Goal: Obtain resource: Download file/media

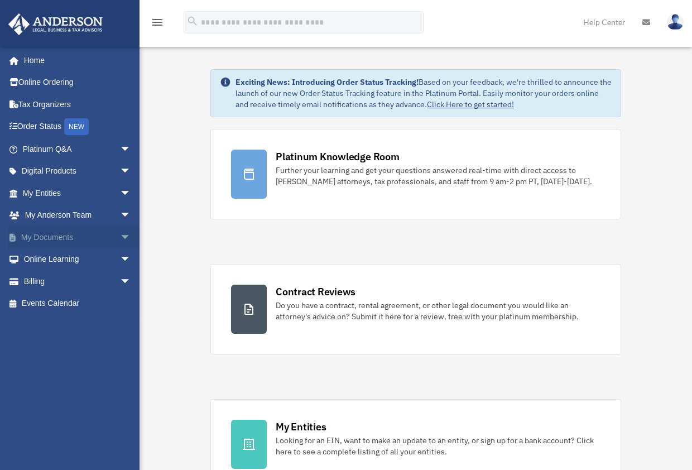
click at [70, 237] on link "My Documents arrow_drop_down" at bounding box center [78, 237] width 140 height 22
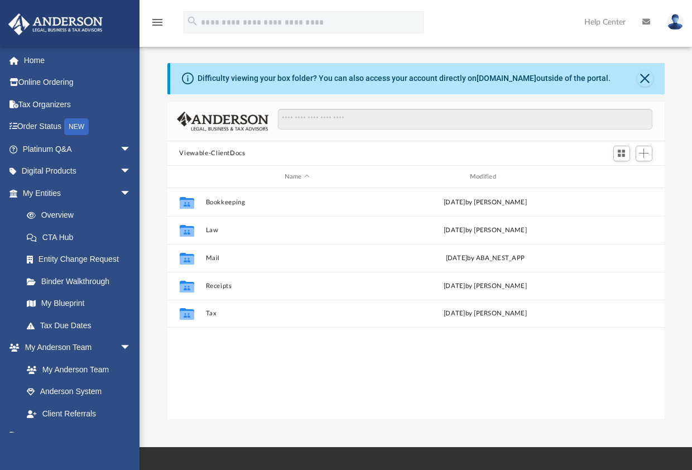
scroll to position [245, 489]
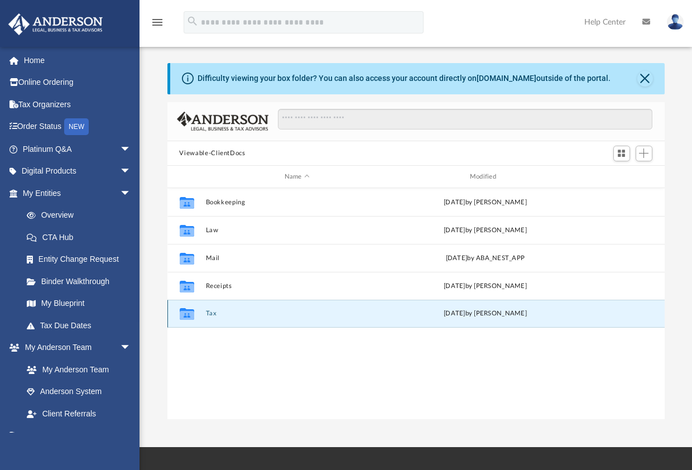
click at [210, 312] on button "Tax" at bounding box center [296, 313] width 183 height 7
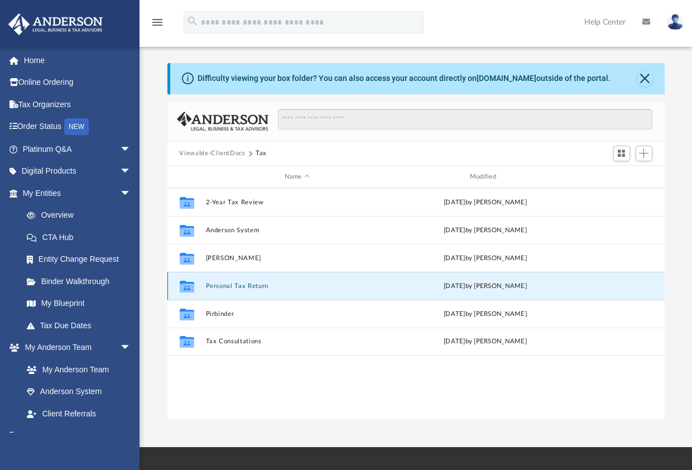
click at [225, 284] on button "Personal Tax Return" at bounding box center [296, 285] width 183 height 7
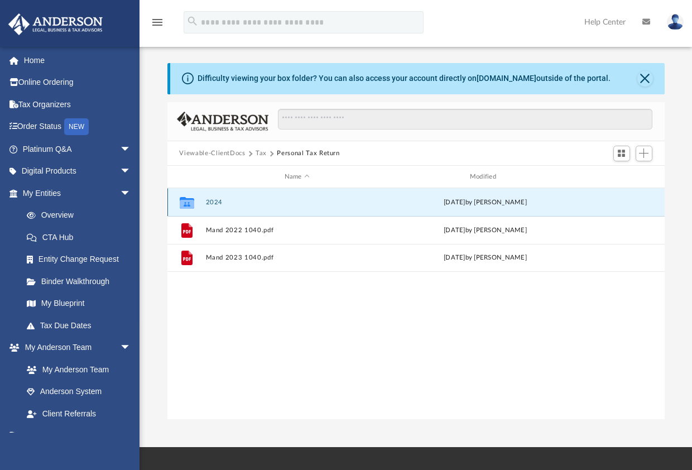
click at [211, 202] on button "2024" at bounding box center [296, 202] width 183 height 7
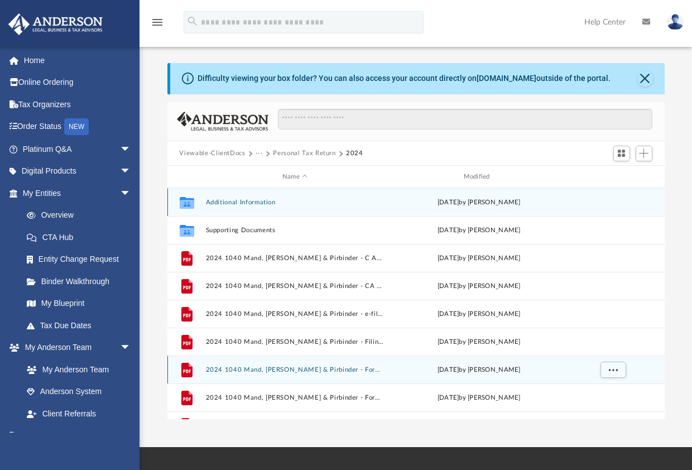
scroll to position [20, 0]
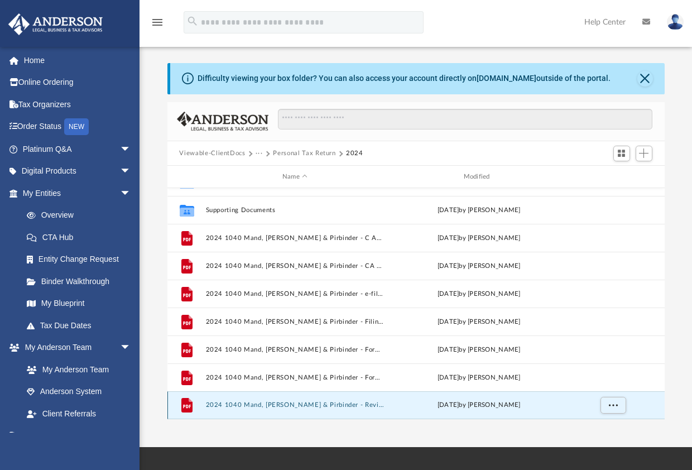
click at [282, 405] on button "2024 1040 Mand, [PERSON_NAME] & Pirbinder - Review Copy.pdf" at bounding box center [294, 405] width 179 height 7
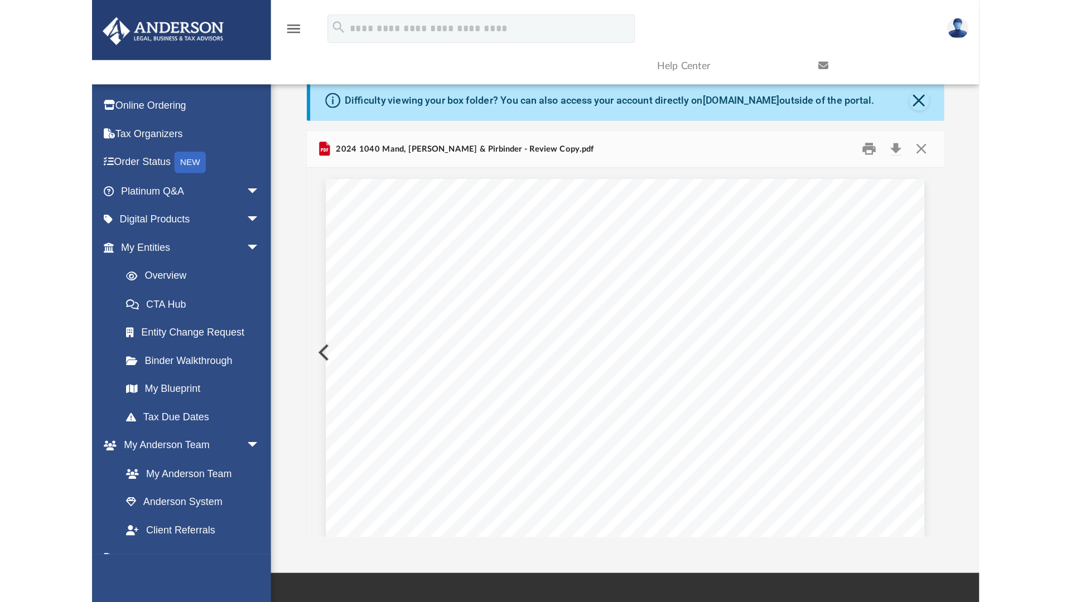
scroll to position [1861, 0]
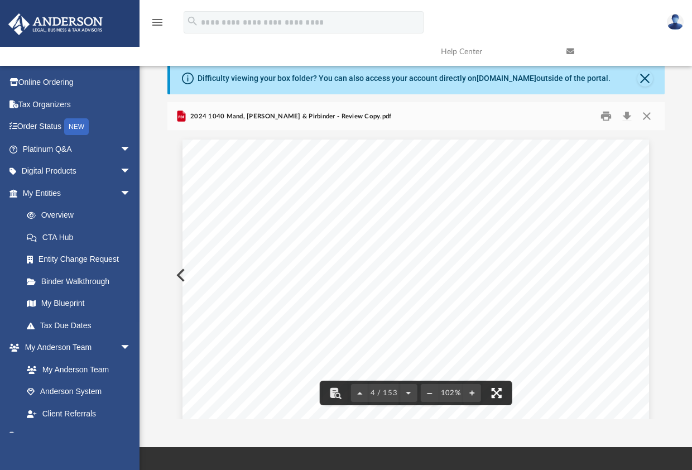
click at [495, 390] on button "File preview" at bounding box center [496, 392] width 25 height 25
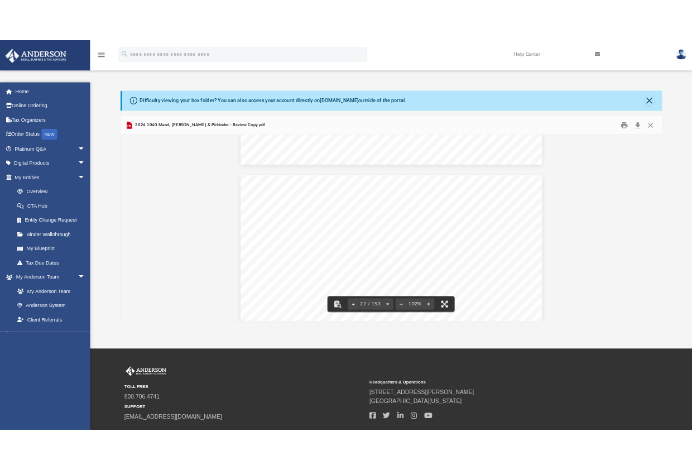
scroll to position [245, 489]
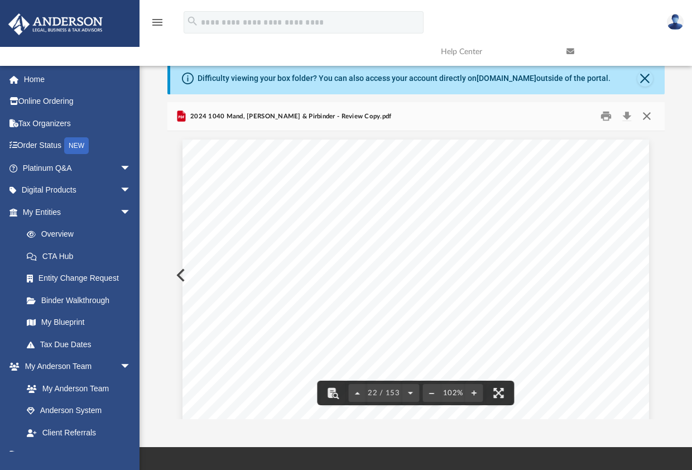
click at [646, 115] on button "Close" at bounding box center [646, 116] width 20 height 17
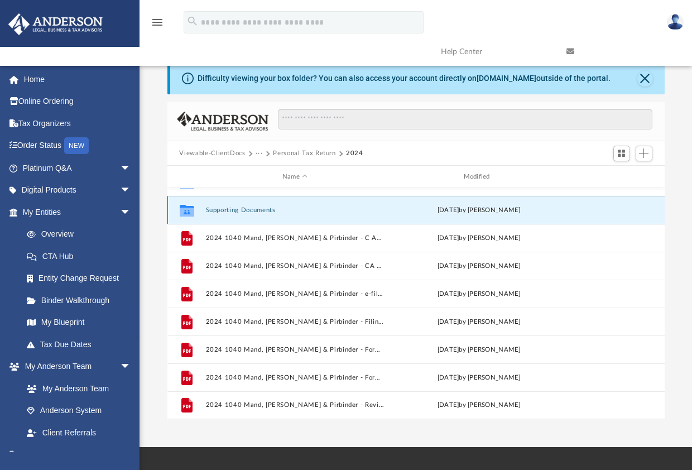
click at [241, 211] on button "Supporting Documents" at bounding box center [294, 209] width 179 height 7
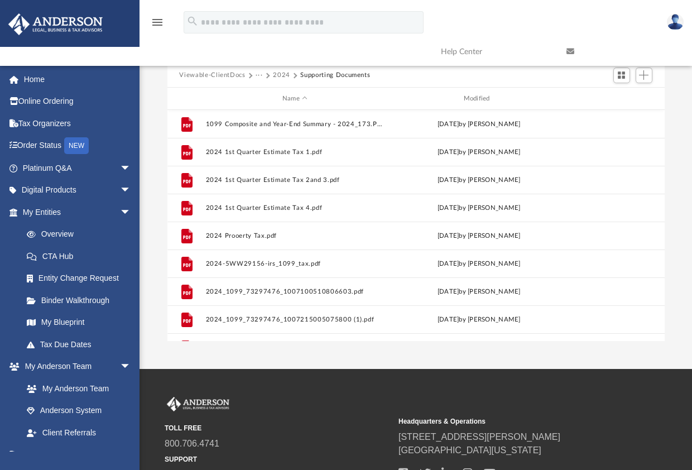
scroll to position [0, 0]
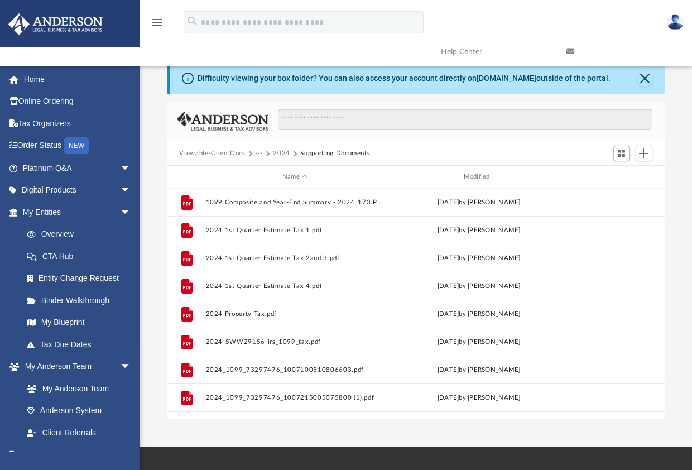
click at [227, 154] on button "Viewable-ClientDocs" at bounding box center [212, 153] width 66 height 10
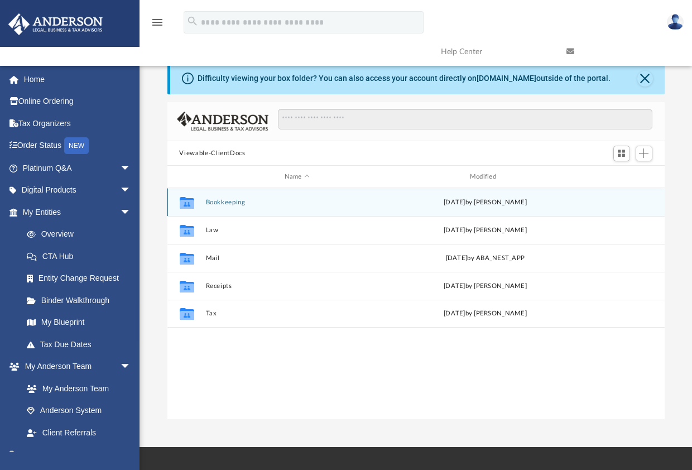
click at [223, 202] on button "Bookkeeping" at bounding box center [296, 202] width 183 height 7
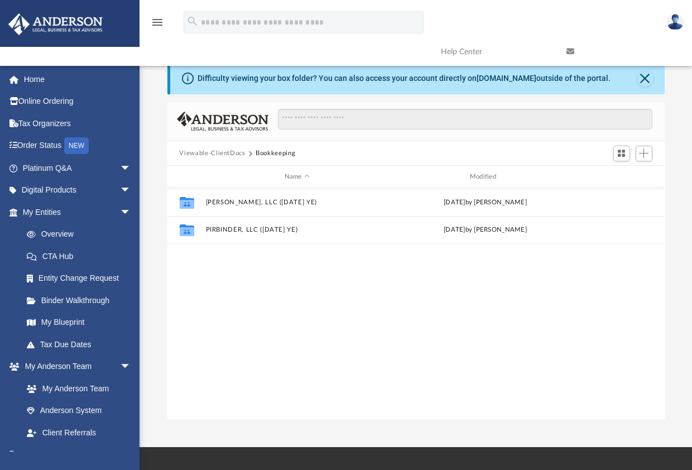
click at [220, 151] on button "Viewable-ClientDocs" at bounding box center [212, 153] width 66 height 10
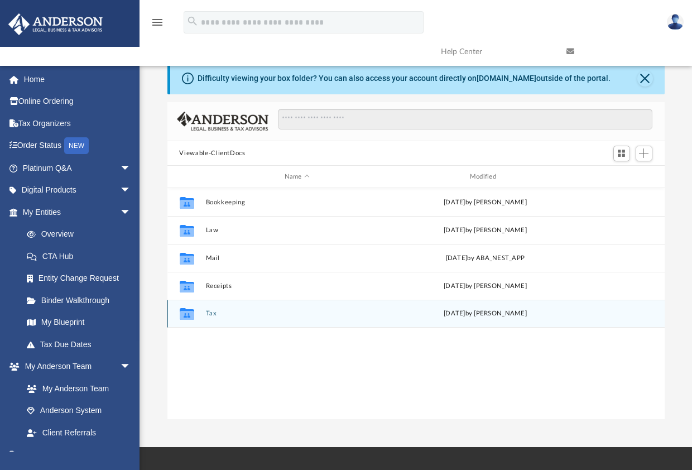
click at [206, 312] on button "Tax" at bounding box center [296, 313] width 183 height 7
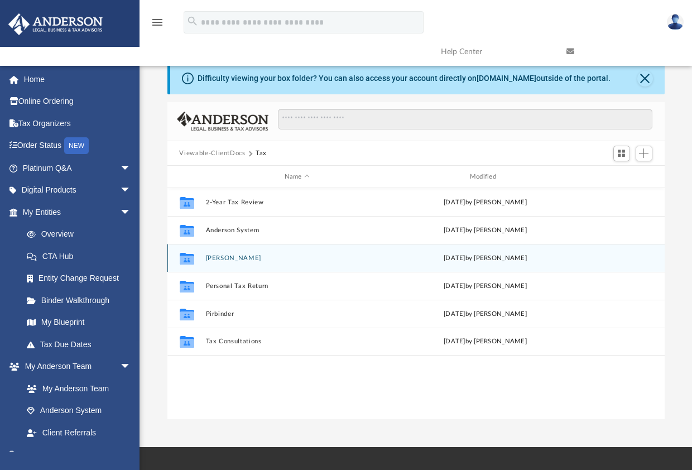
click at [225, 257] on button "[PERSON_NAME]" at bounding box center [296, 257] width 183 height 7
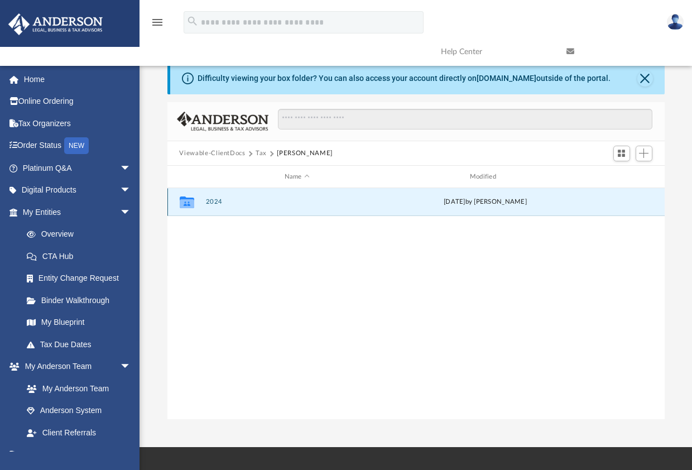
click at [214, 199] on button "2024" at bounding box center [296, 202] width 183 height 7
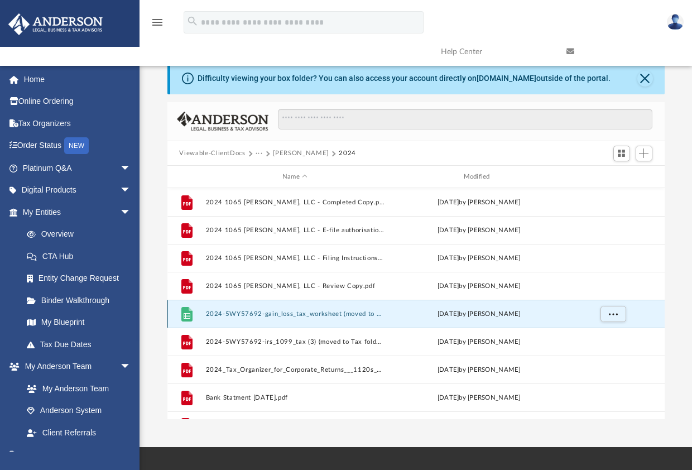
click at [255, 313] on button "2024-5WY57692-gain_loss_tax_worksheet (moved to Tax folder).csv" at bounding box center [294, 313] width 179 height 7
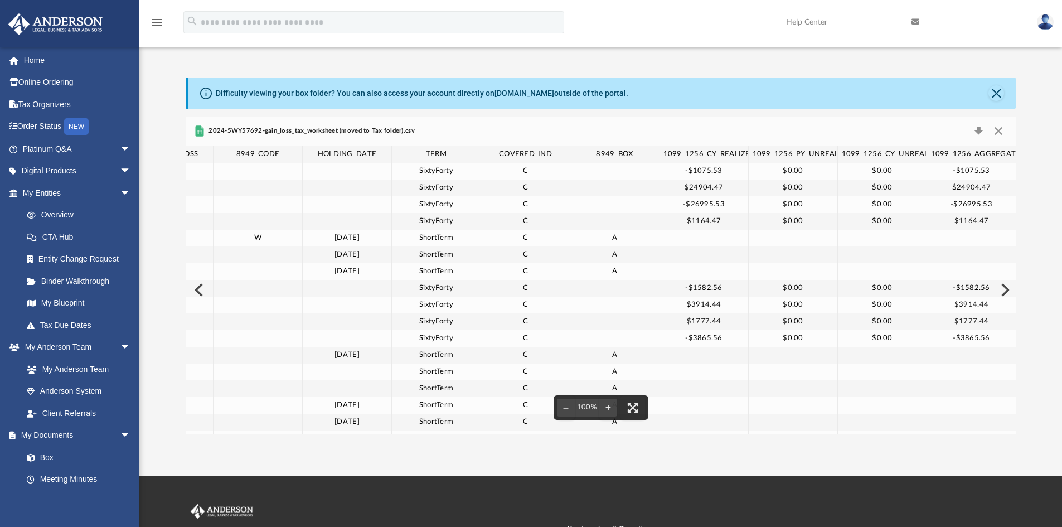
click at [202, 132] on icon "Preview" at bounding box center [199, 132] width 5 height 4
click at [699, 131] on button "Download" at bounding box center [979, 131] width 20 height 16
click at [699, 130] on button "Close" at bounding box center [999, 131] width 20 height 16
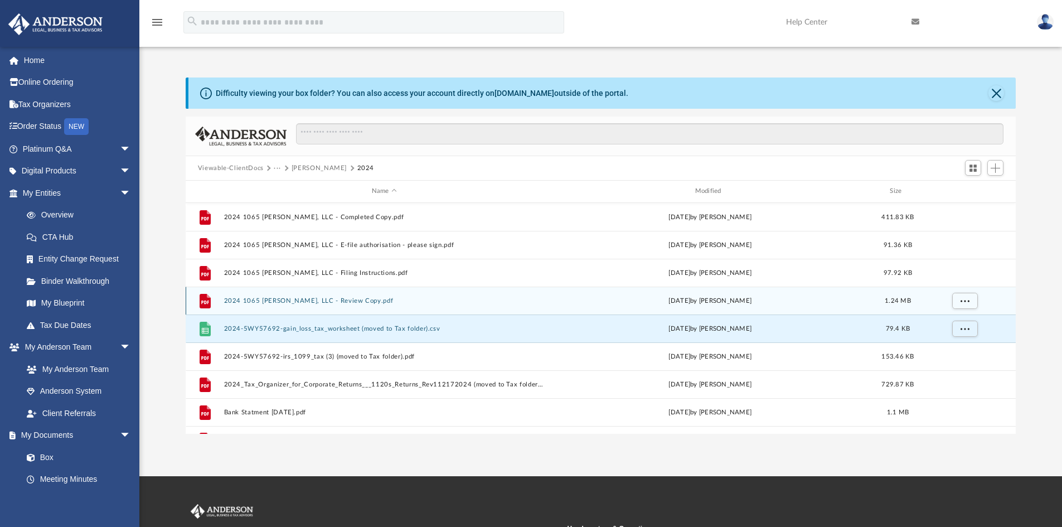
click at [279, 301] on button "2024 1065 [PERSON_NAME], LLC - Review Copy.pdf" at bounding box center [384, 300] width 321 height 7
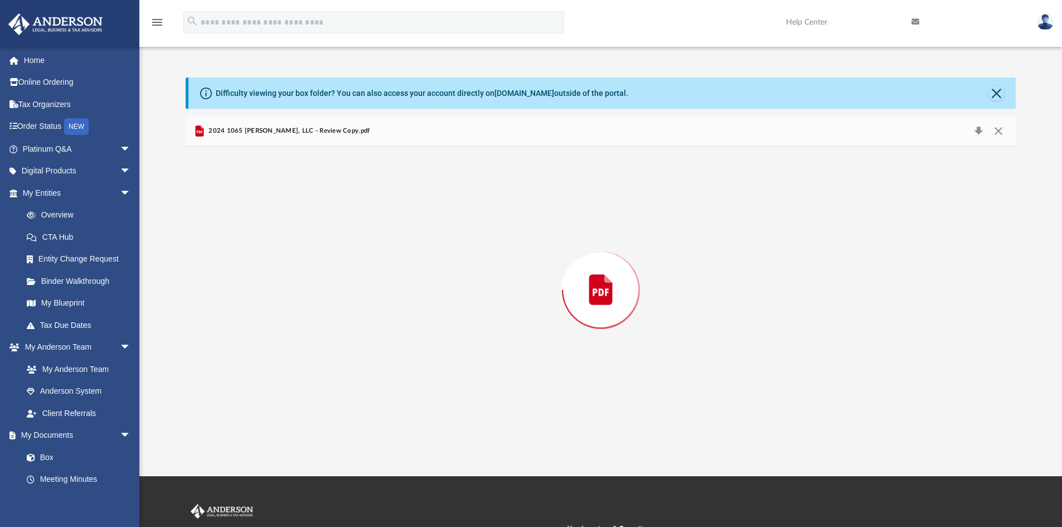
click at [279, 301] on div "Preview" at bounding box center [601, 290] width 831 height 288
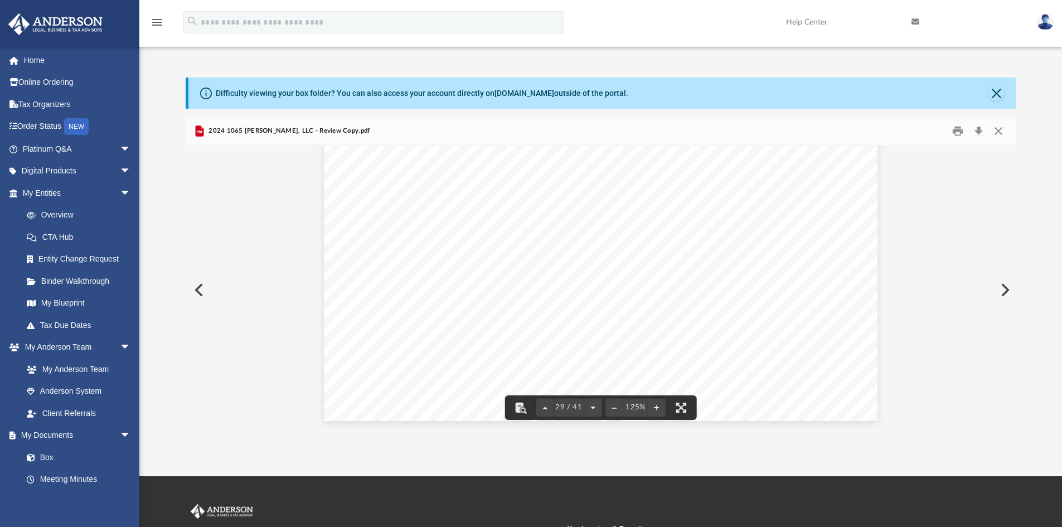
scroll to position [22897, 0]
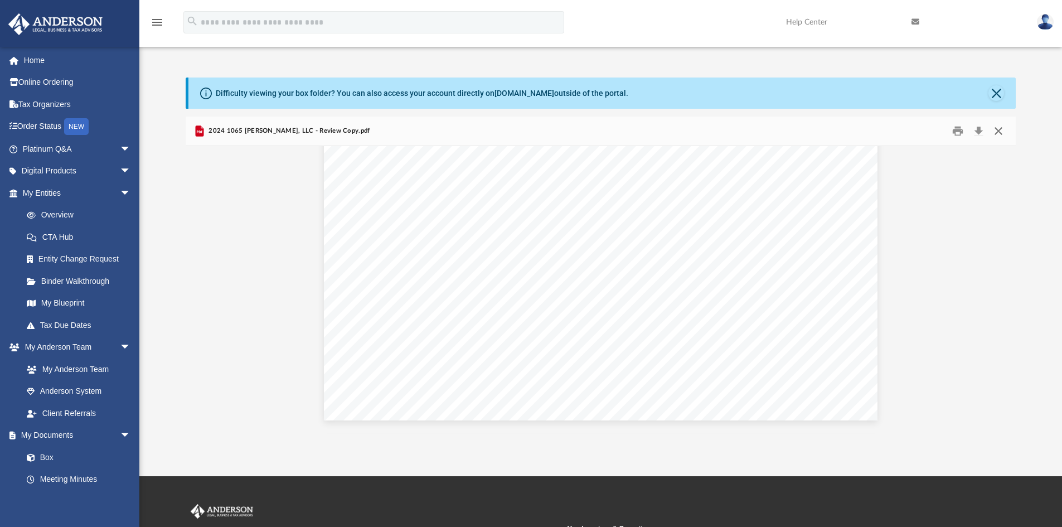
click at [699, 128] on button "Close" at bounding box center [999, 131] width 20 height 17
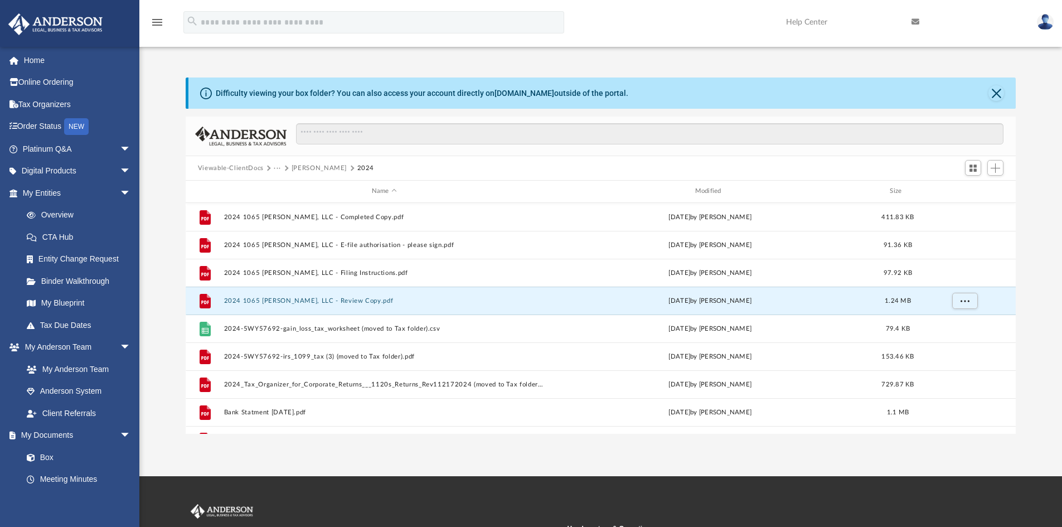
click at [259, 168] on button "Viewable-ClientDocs" at bounding box center [231, 168] width 66 height 10
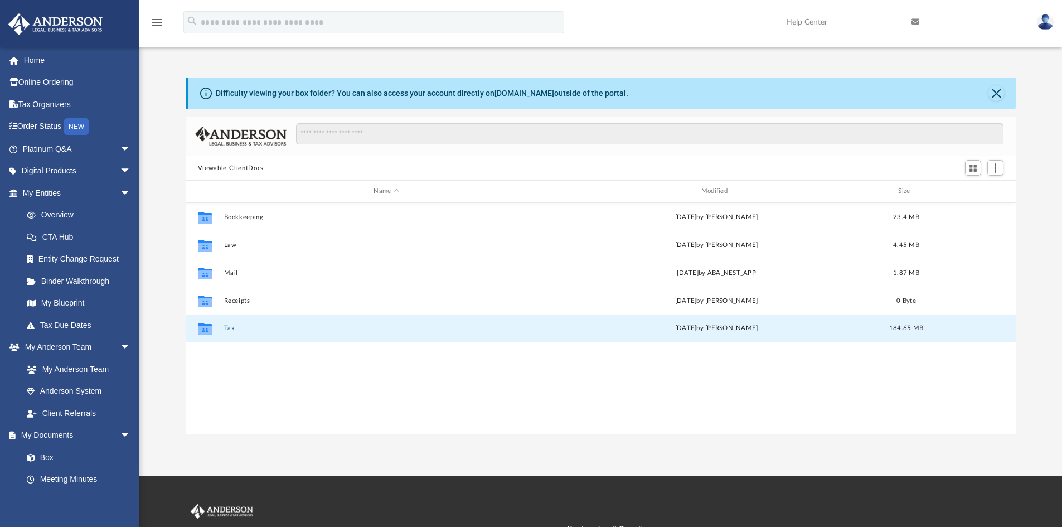
click at [231, 327] on button "Tax" at bounding box center [386, 328] width 325 height 7
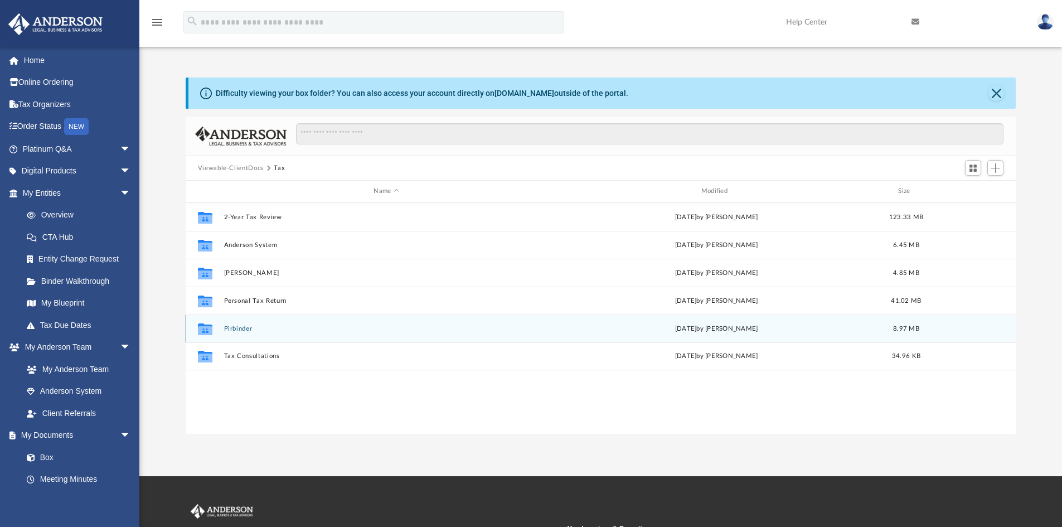
click at [238, 328] on button "Pirbinder" at bounding box center [386, 328] width 325 height 7
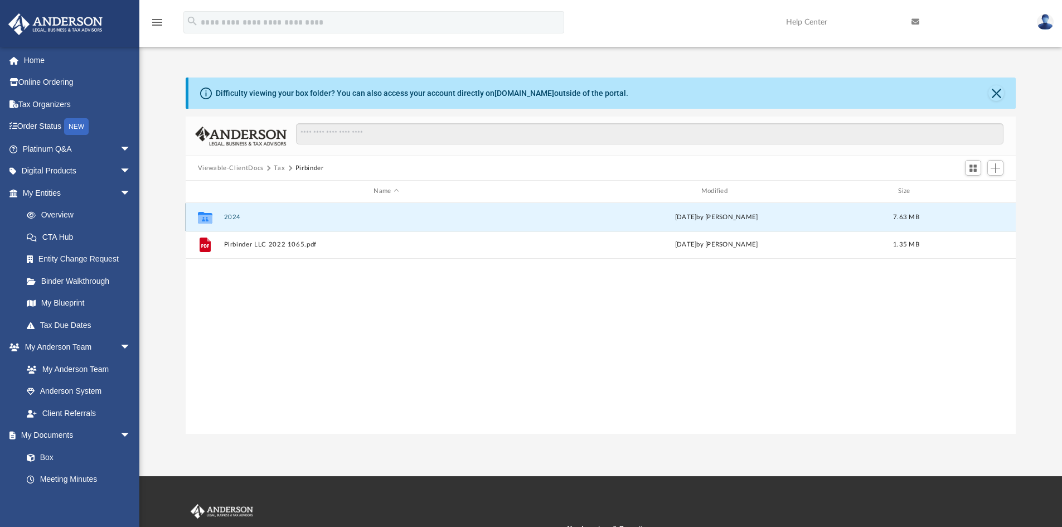
click at [231, 218] on button "2024" at bounding box center [386, 217] width 325 height 7
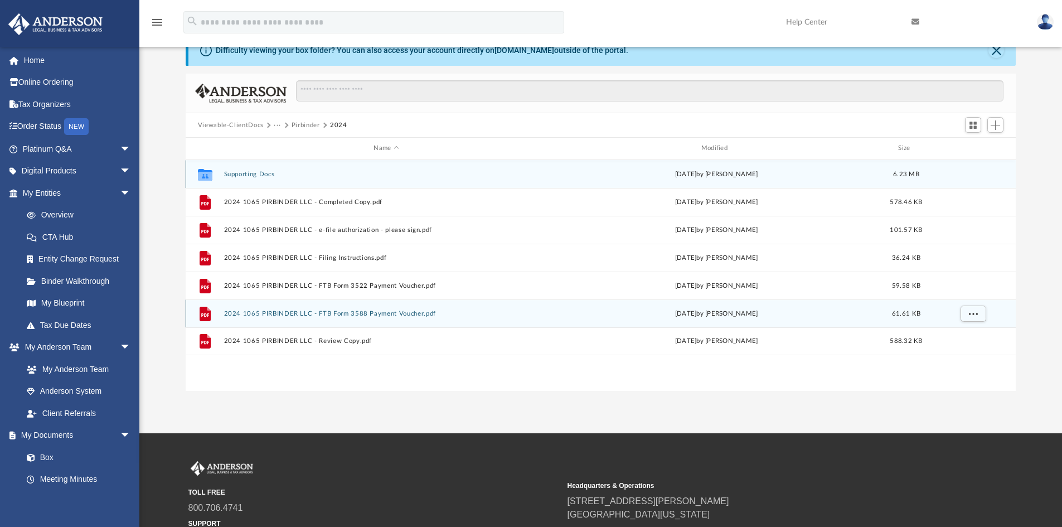
scroll to position [44, 0]
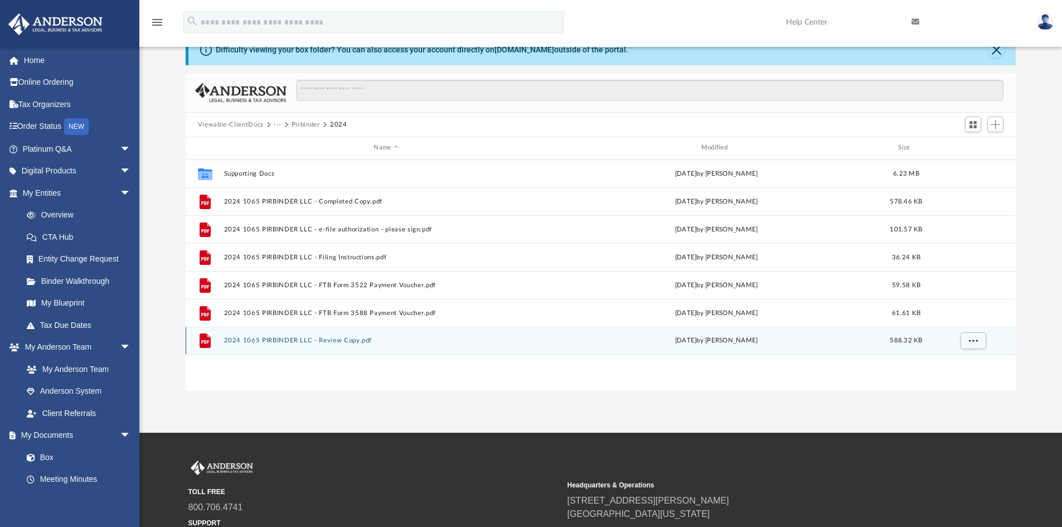
click at [380, 327] on div "File 2024 1065 PIRBINDER LLC - Review Copy.pdf [DATE] by [PERSON_NAME] 588.32 KB" at bounding box center [601, 341] width 831 height 28
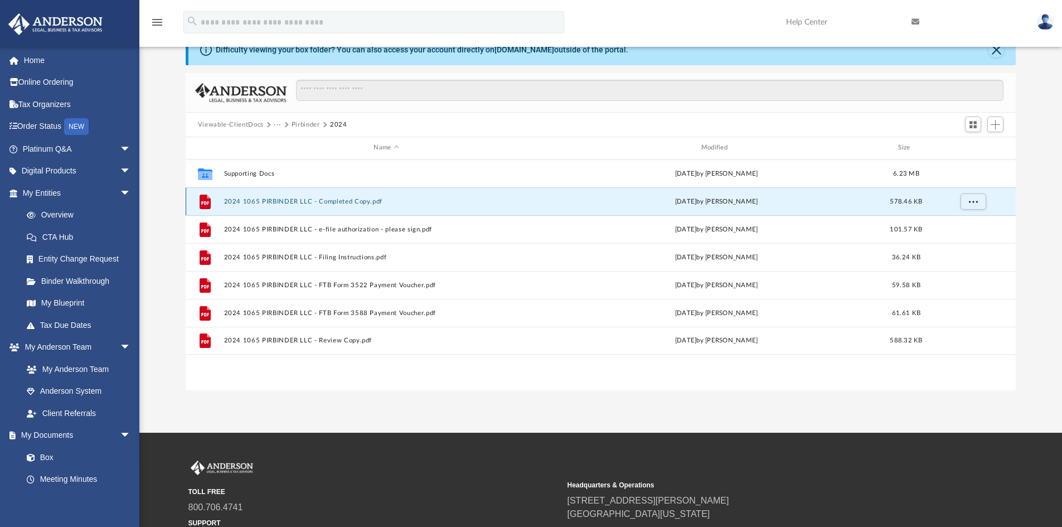
click at [341, 199] on button "2024 1065 PIRBINDER LLC - Completed Copy.pdf" at bounding box center [386, 201] width 325 height 7
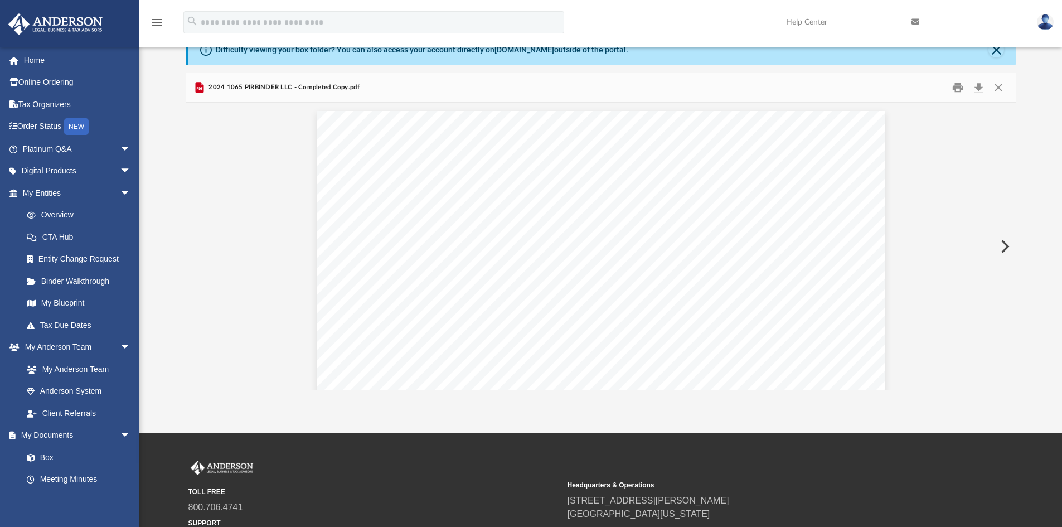
scroll to position [6776, 0]
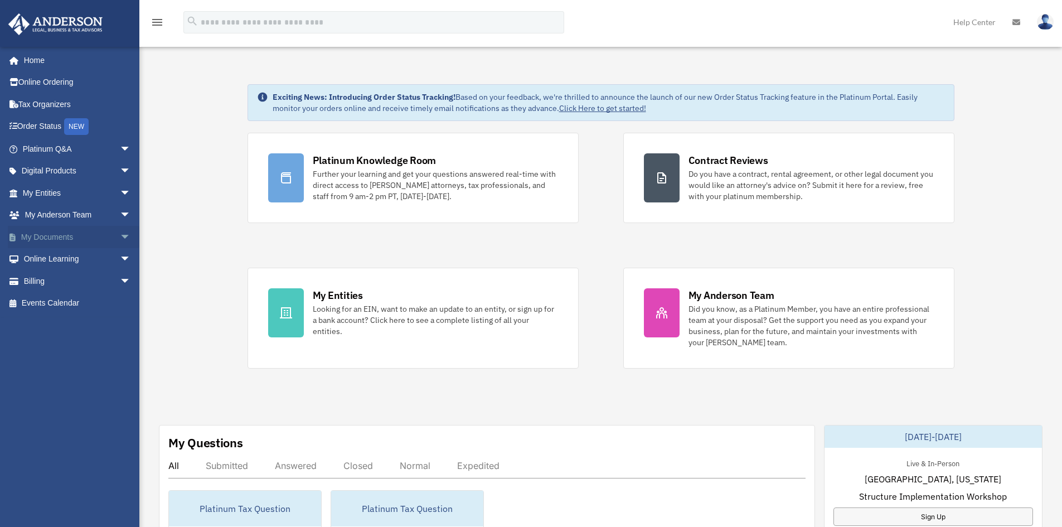
click at [66, 237] on link "My Documents arrow_drop_down" at bounding box center [78, 237] width 140 height 22
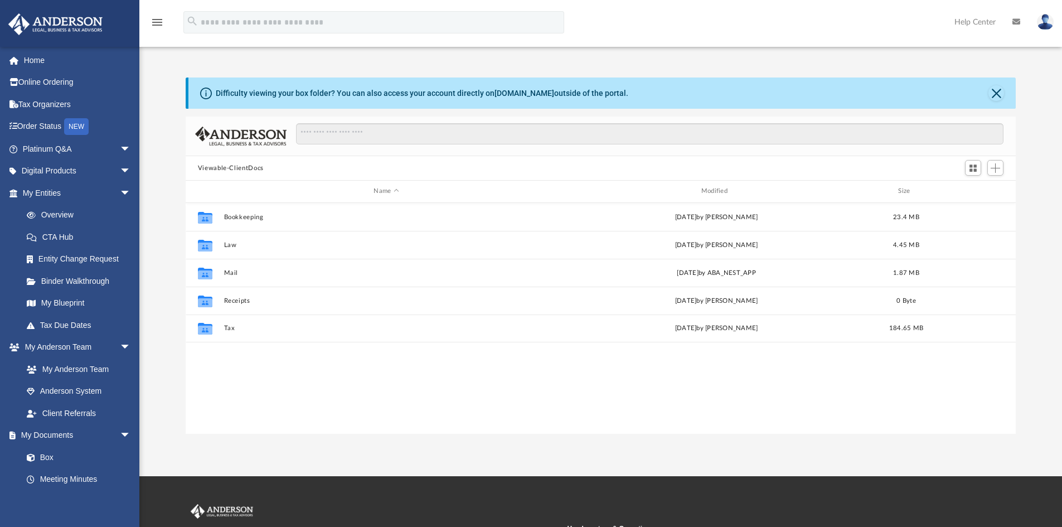
scroll to position [245, 822]
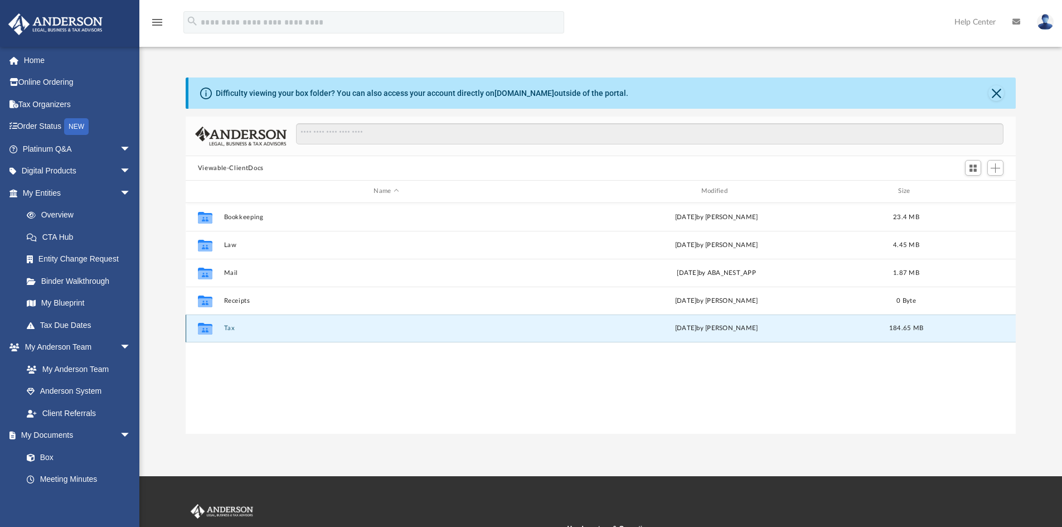
click at [229, 327] on button "Tax" at bounding box center [386, 328] width 325 height 7
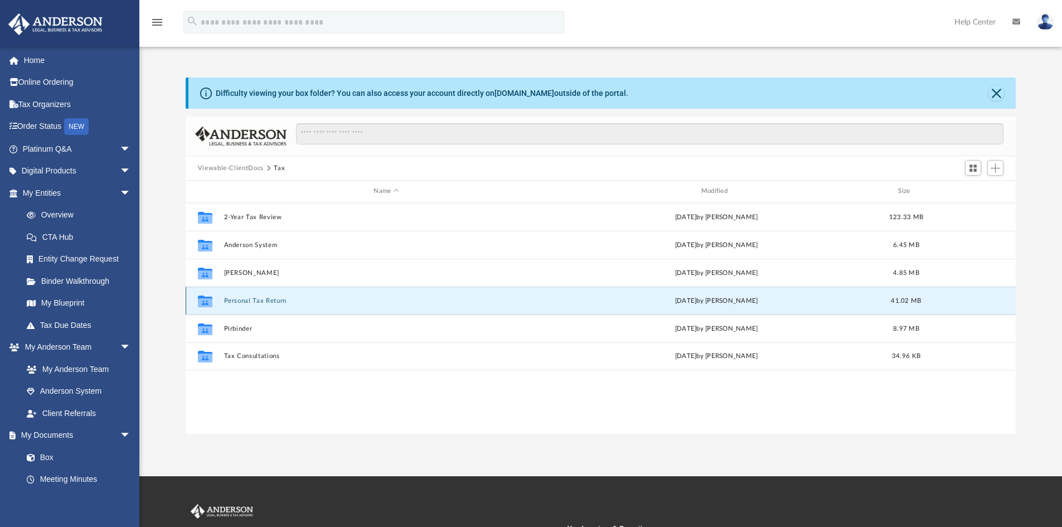
click at [249, 304] on button "Personal Tax Return" at bounding box center [386, 300] width 325 height 7
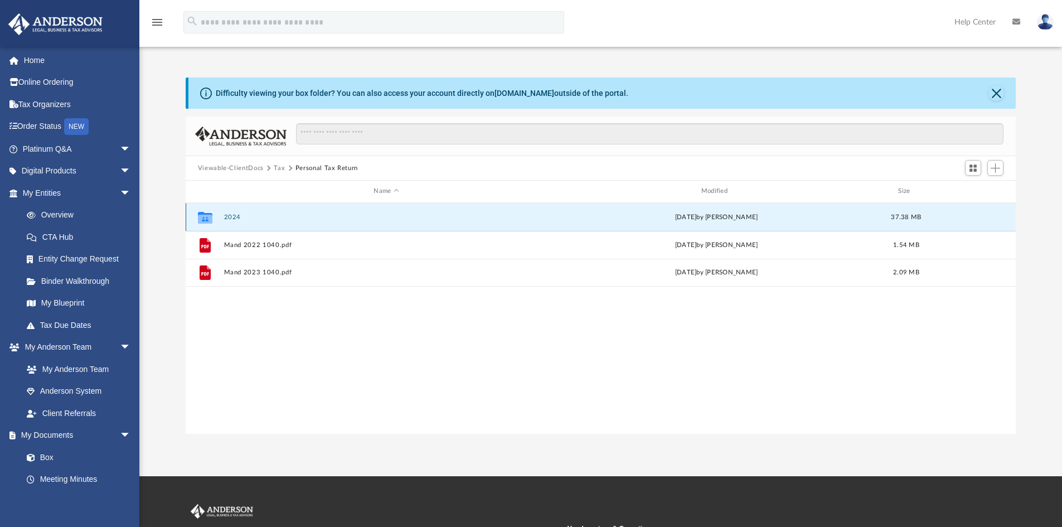
click at [233, 219] on button "2024" at bounding box center [386, 217] width 325 height 7
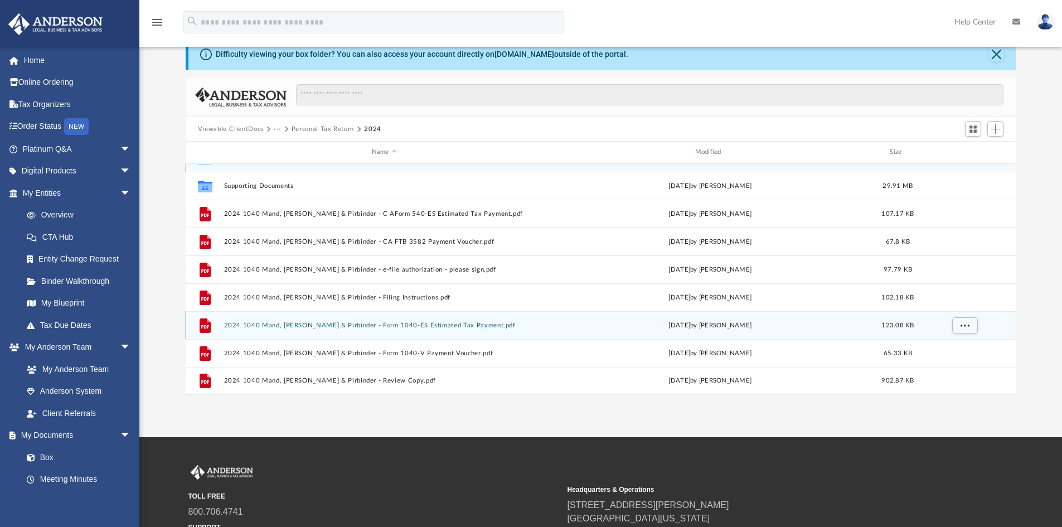
scroll to position [44, 0]
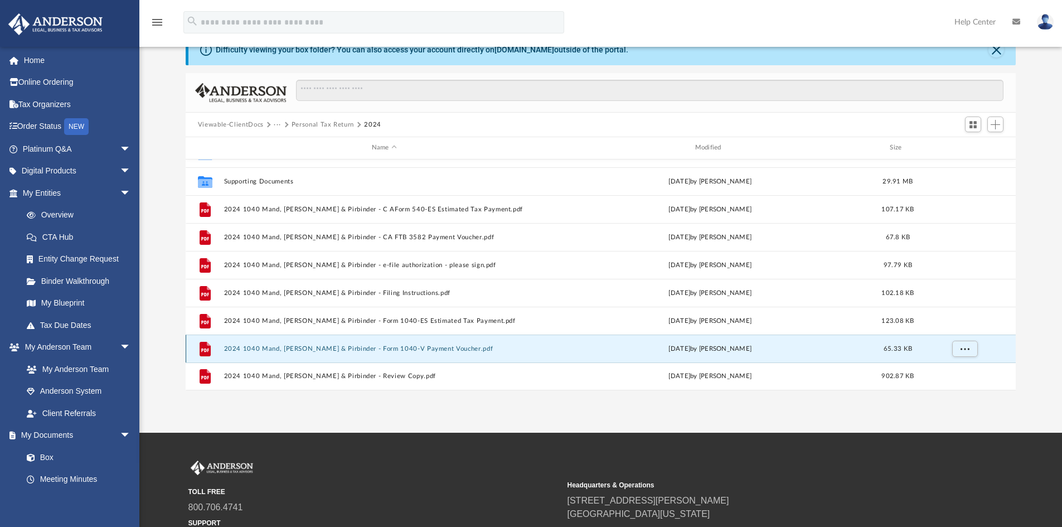
click at [350, 349] on button "2024 1040 Mand, [PERSON_NAME] & Pirbinder - Form 1040-V Payment Voucher.pdf" at bounding box center [384, 348] width 321 height 7
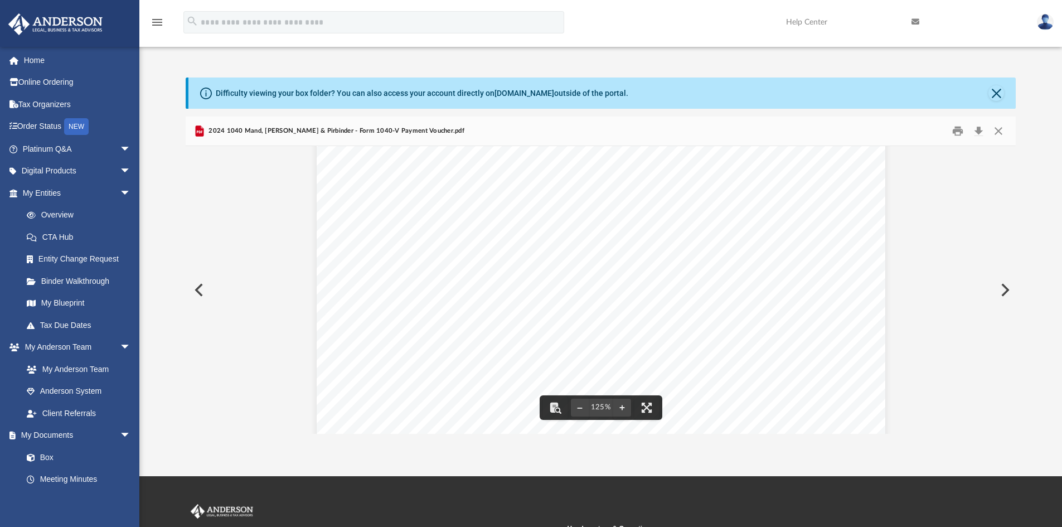
scroll to position [0, 0]
click at [1002, 128] on button "Close" at bounding box center [999, 131] width 20 height 17
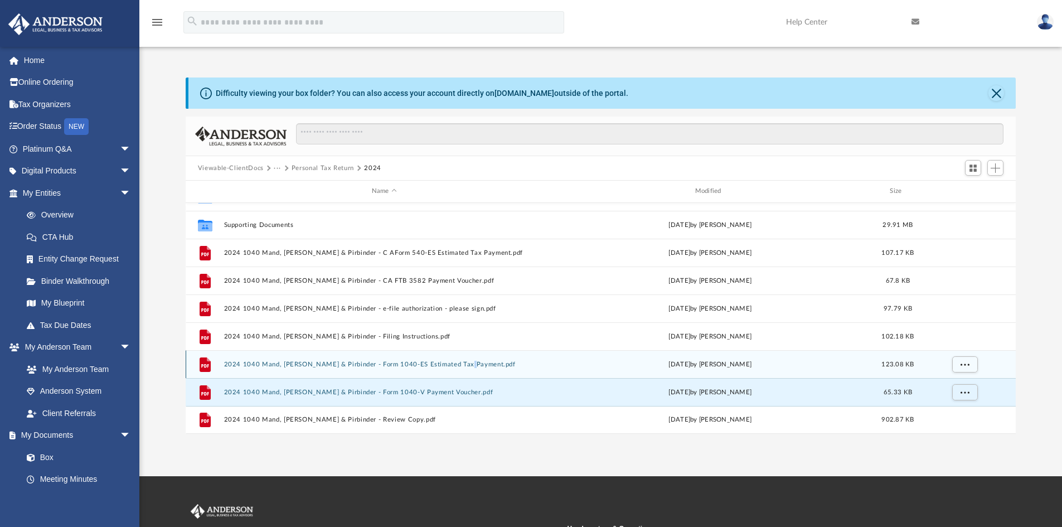
click at [457, 370] on div "File 2024 1040 Mand, Ranjit Singh & Pirbinder - Form 1040-ES Estimated Tax Paym…" at bounding box center [601, 364] width 831 height 28
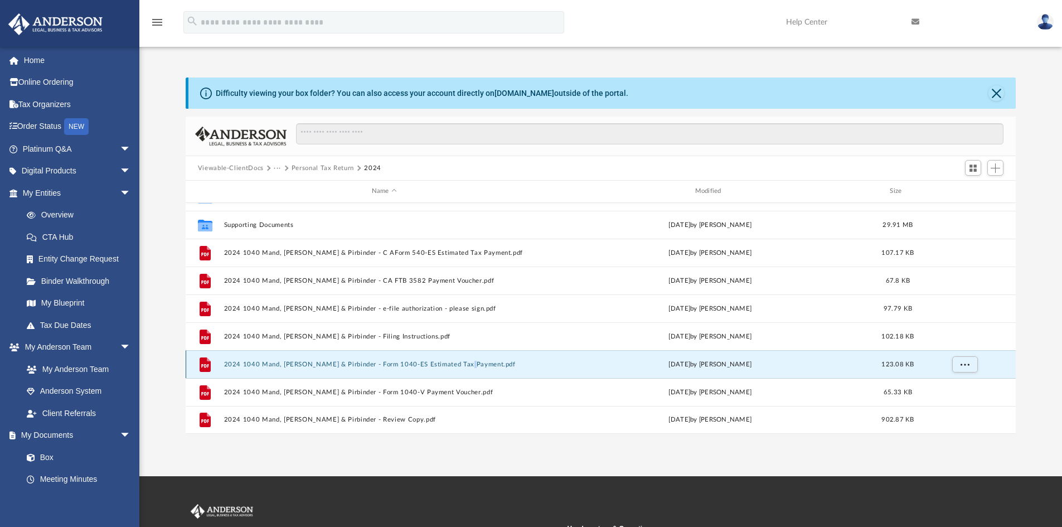
click at [408, 366] on button "2024 1040 Mand, [PERSON_NAME] & Pirbinder - Form 1040-ES Estimated Tax Payment.…" at bounding box center [384, 364] width 321 height 7
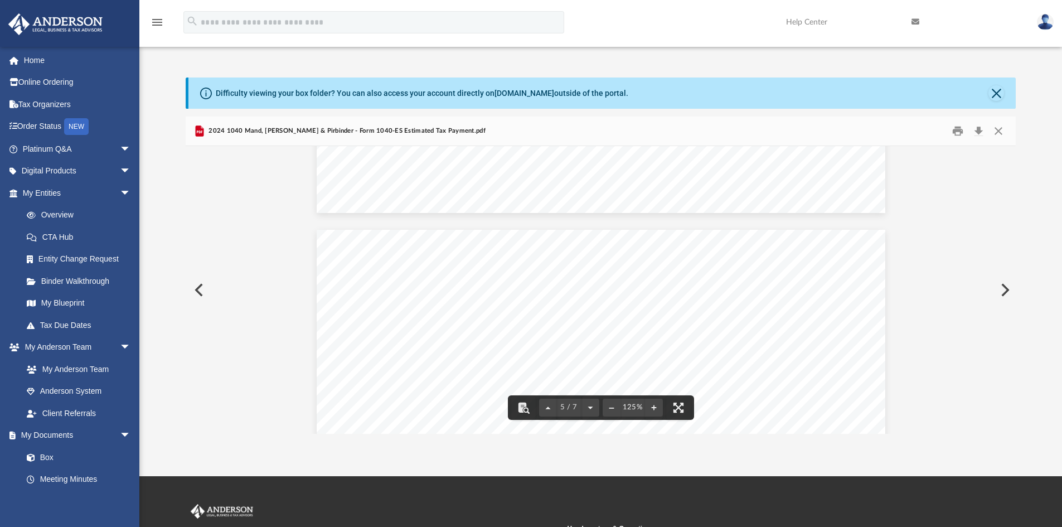
scroll to position [2940, 0]
click at [999, 129] on button "Close" at bounding box center [999, 131] width 20 height 17
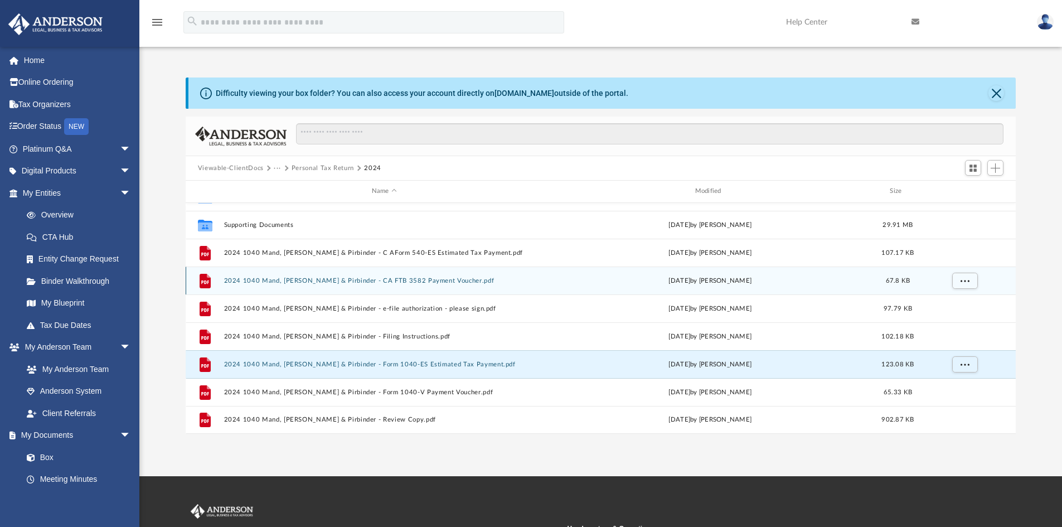
click at [428, 285] on div "File 2024 1040 Mand, Ranjit Singh & Pirbinder - CA FTB 3582 Payment Voucher.pdf…" at bounding box center [601, 281] width 831 height 28
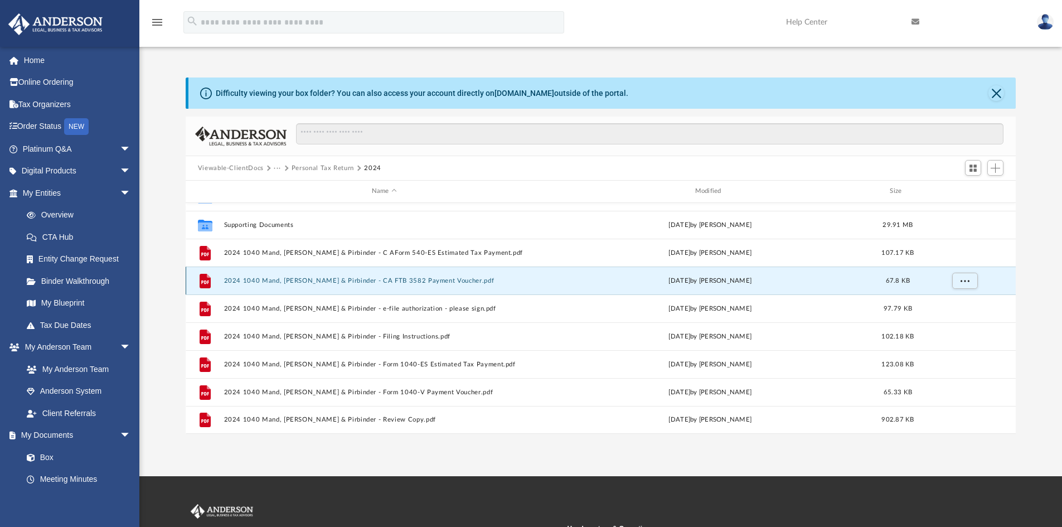
click at [427, 282] on button "2024 1040 Mand, [PERSON_NAME] & Pirbinder - CA FTB 3582 Payment Voucher.pdf" at bounding box center [384, 280] width 321 height 7
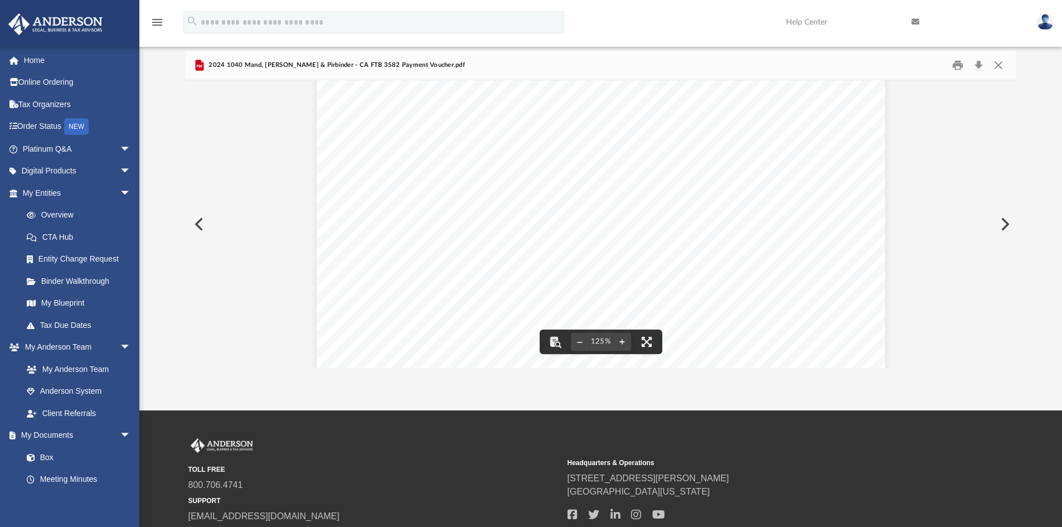
scroll to position [419, 0]
click at [1002, 64] on button "Close" at bounding box center [999, 65] width 20 height 17
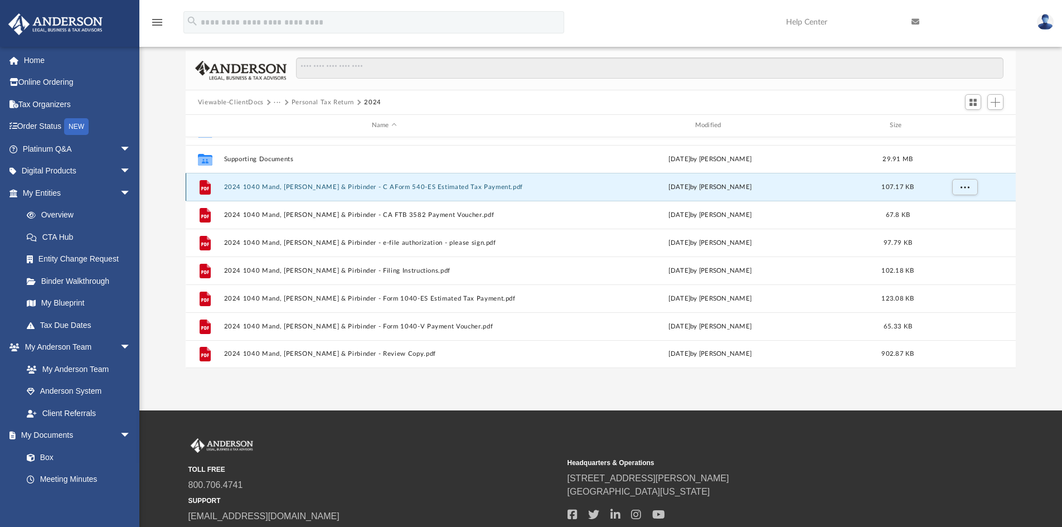
click at [435, 189] on button "2024 1040 Mand, [PERSON_NAME] & Pirbinder - C AForm 540-ES Estimated Tax Paymen…" at bounding box center [384, 186] width 321 height 7
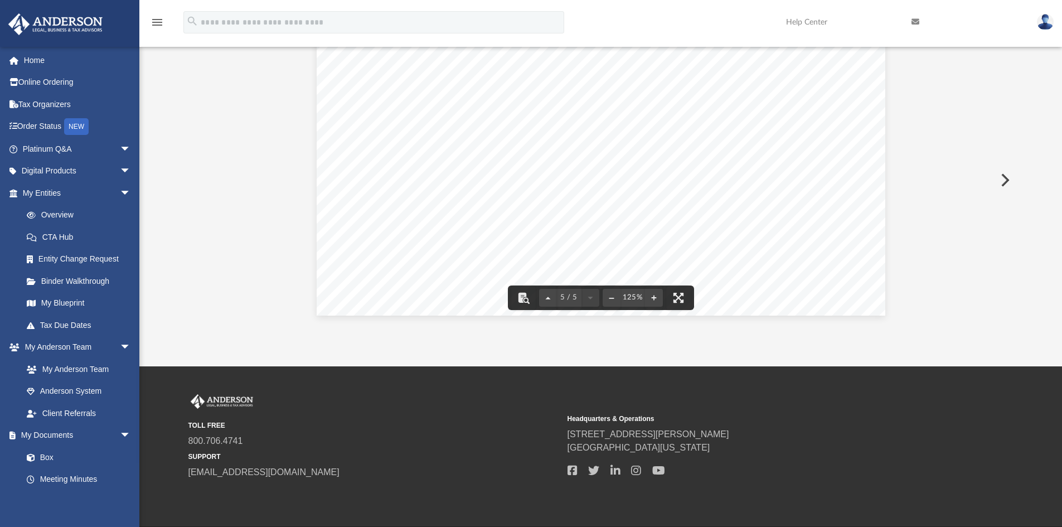
scroll to position [149, 0]
